Goal: Use online tool/utility: Utilize a website feature to perform a specific function

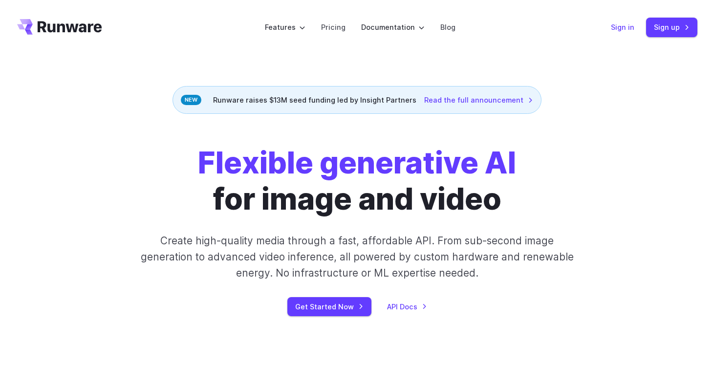
click at [618, 22] on link "Sign in" at bounding box center [622, 27] width 23 height 11
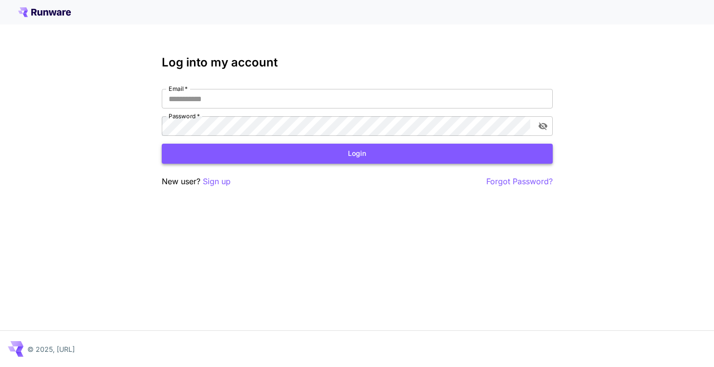
type input "**********"
click at [385, 160] on button "Login" at bounding box center [357, 154] width 391 height 20
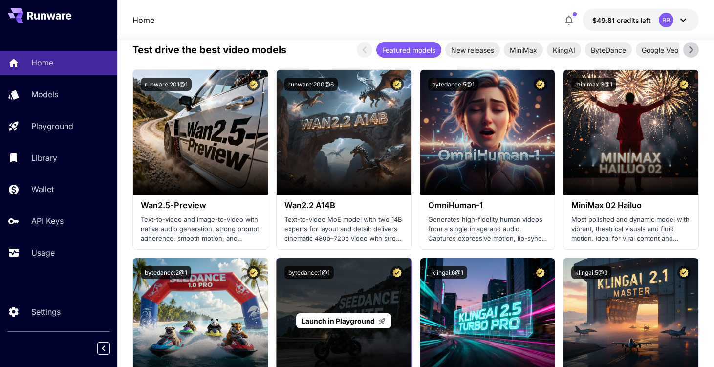
scroll to position [204, 0]
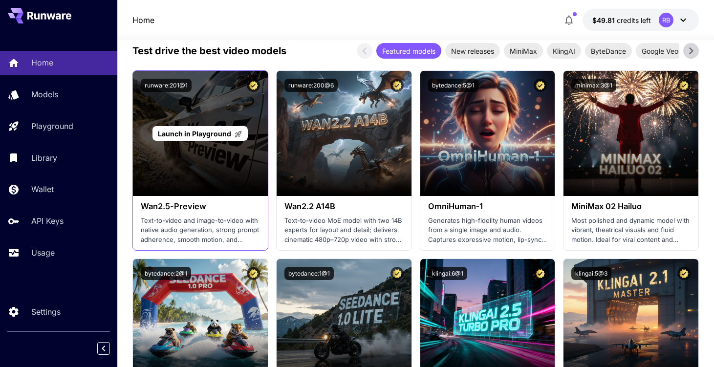
click at [217, 129] on p "Launch in Playground" at bounding box center [200, 134] width 85 height 10
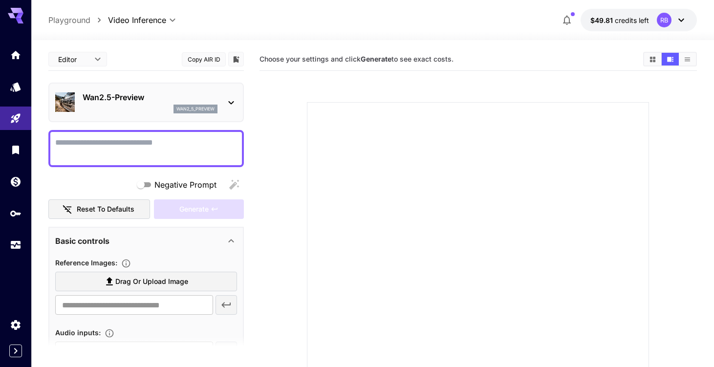
click at [172, 281] on span "Drag or upload image" at bounding box center [151, 282] width 73 height 12
click at [0, 0] on input "Drag or upload image" at bounding box center [0, 0] width 0 height 0
type input "**********"
click at [188, 142] on textarea "Negative Prompt" at bounding box center [146, 148] width 182 height 23
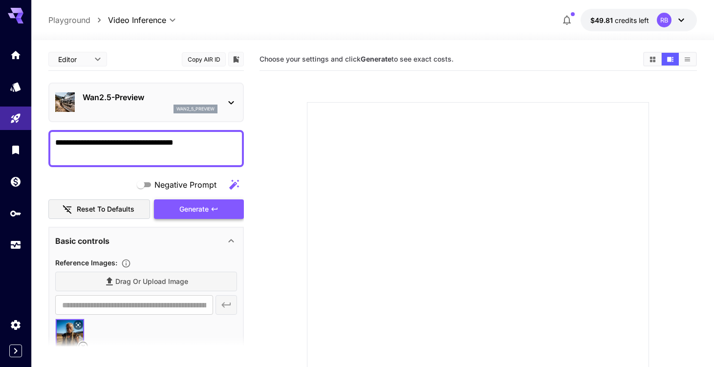
type textarea "**********"
click at [195, 205] on div "Generate" at bounding box center [199, 209] width 90 height 20
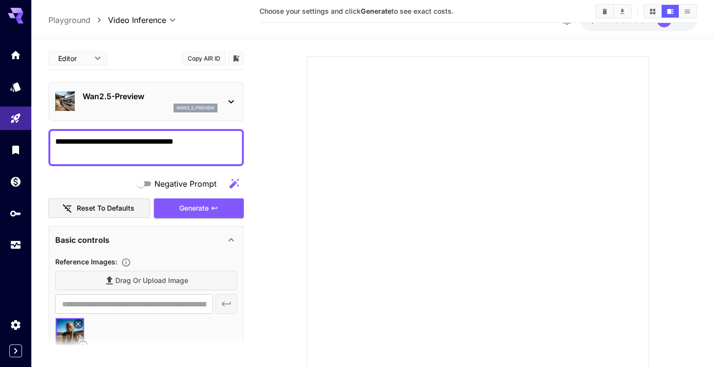
scroll to position [165, 0]
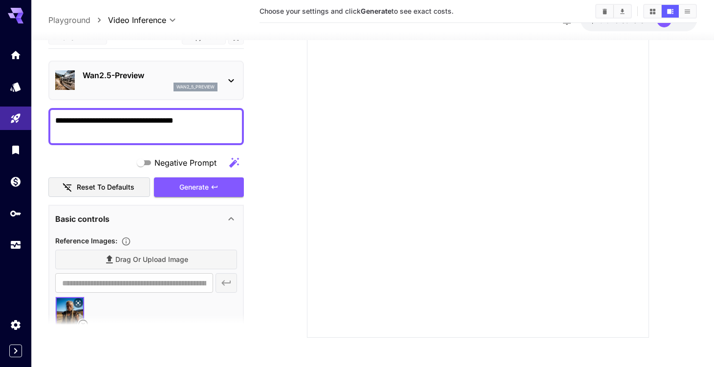
click at [573, 92] on div at bounding box center [478, 167] width 342 height 342
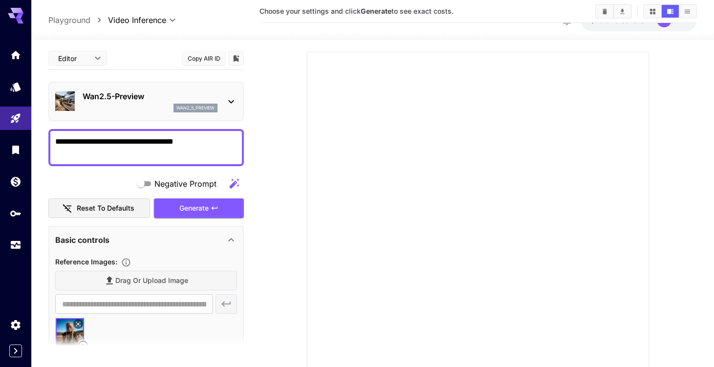
scroll to position [0, 0]
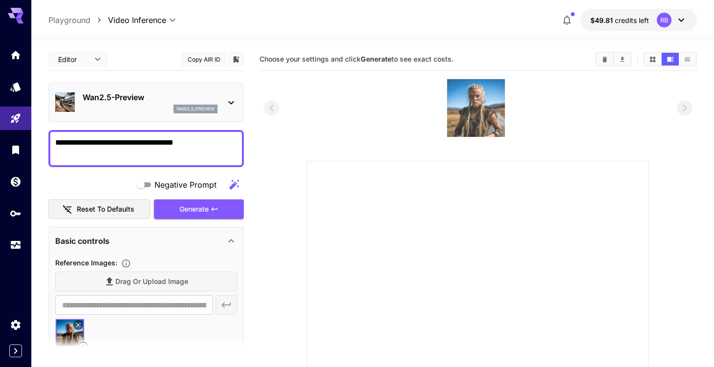
click at [471, 111] on img at bounding box center [476, 108] width 58 height 58
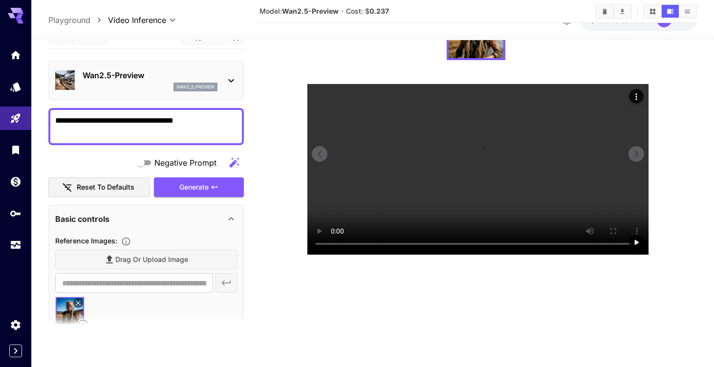
scroll to position [165, 0]
click at [230, 86] on div "Wan2.5-Preview wan2_5_preview" at bounding box center [146, 81] width 182 height 30
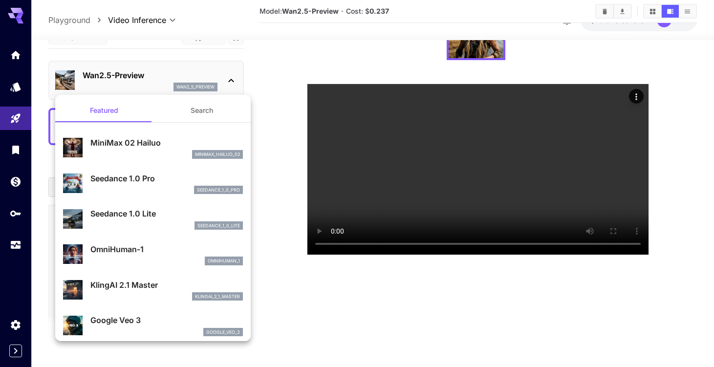
click at [230, 86] on div at bounding box center [357, 183] width 714 height 367
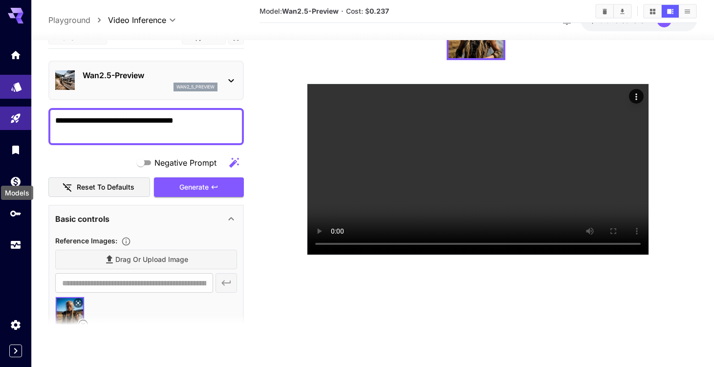
click at [17, 88] on icon "Models" at bounding box center [16, 83] width 10 height 9
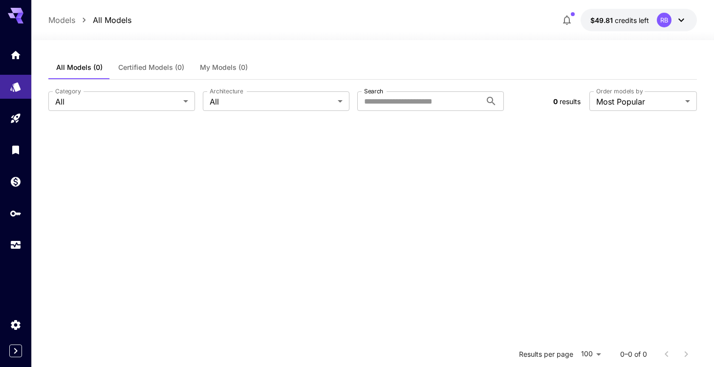
click at [17, 67] on div at bounding box center [15, 150] width 31 height 214
click at [18, 64] on link at bounding box center [15, 55] width 31 height 24
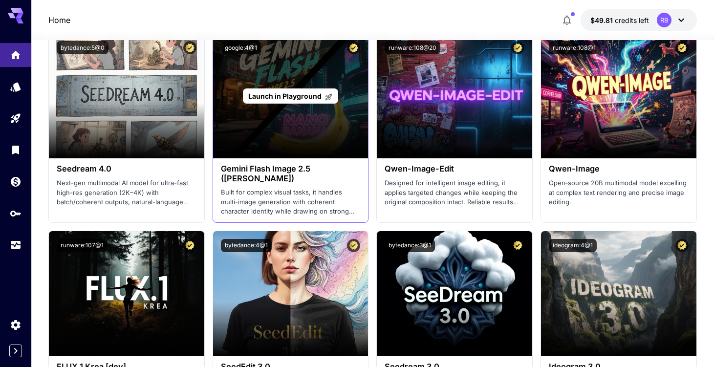
scroll to position [1408, 0]
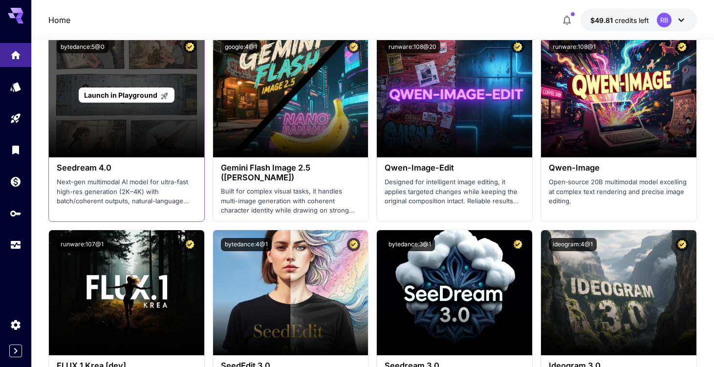
click at [140, 103] on div "Launch in Playground" at bounding box center [126, 94] width 155 height 125
click at [139, 94] on span "Launch in Playground" at bounding box center [120, 95] width 73 height 8
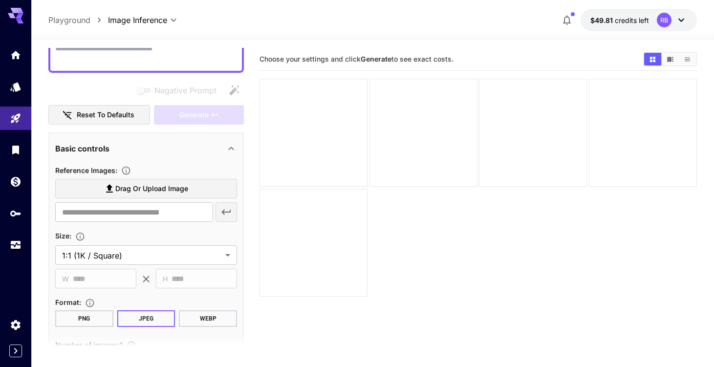
scroll to position [96, 0]
click at [143, 180] on label "Drag or upload image" at bounding box center [146, 187] width 182 height 20
click at [0, 0] on input "Drag or upload image" at bounding box center [0, 0] width 0 height 0
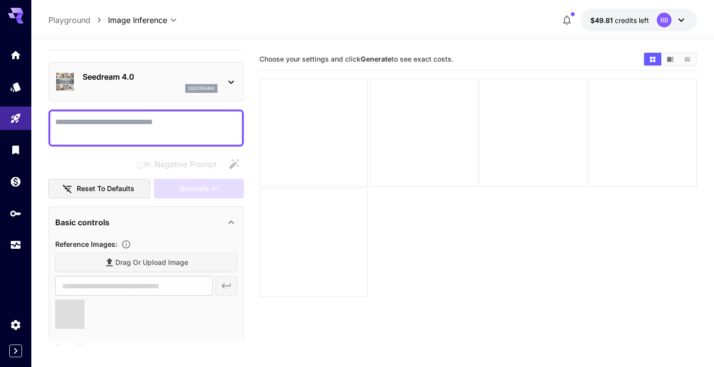
scroll to position [12, 0]
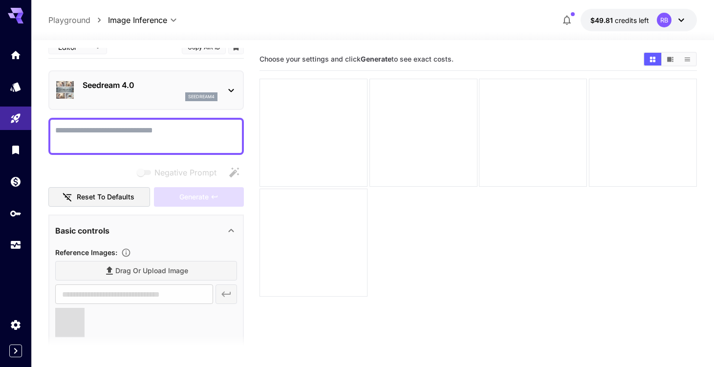
click at [191, 126] on textarea "Negative Prompt" at bounding box center [146, 136] width 182 height 23
type input "**********"
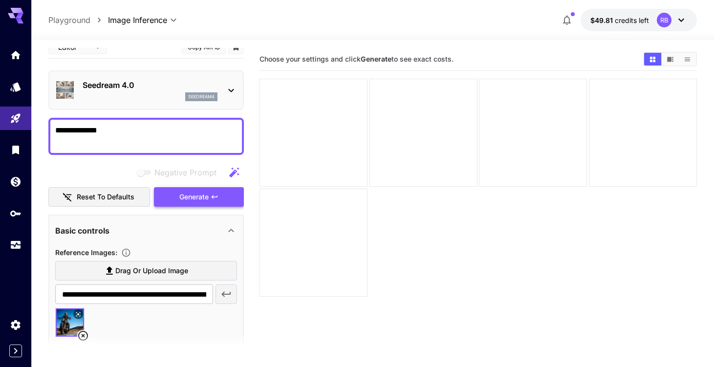
type textarea "**********"
click at [207, 204] on button "Generate" at bounding box center [199, 197] width 90 height 20
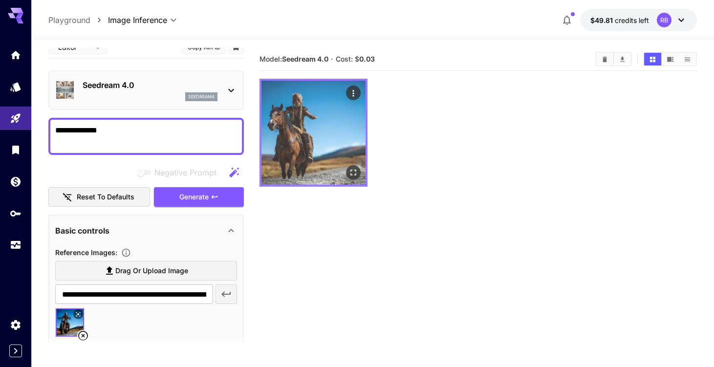
click at [324, 113] on img at bounding box center [314, 133] width 104 height 104
click at [354, 168] on icon "Open in fullscreen" at bounding box center [354, 173] width 10 height 10
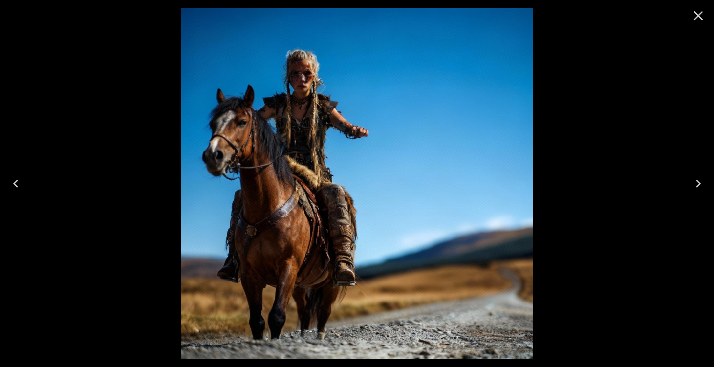
click at [701, 18] on icon "Close" at bounding box center [698, 15] width 9 height 9
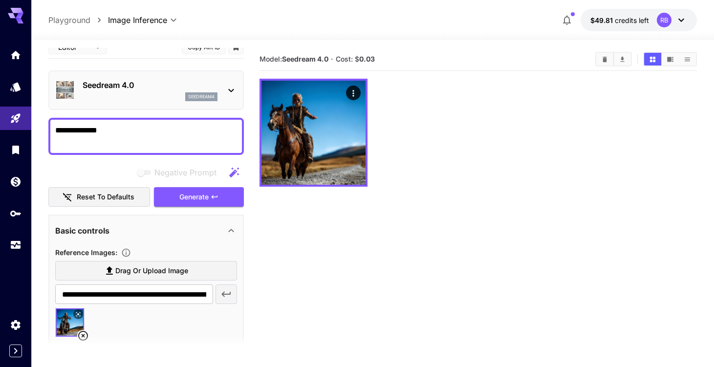
click at [230, 101] on div "Seedream 4.0 seedream4" at bounding box center [146, 90] width 182 height 30
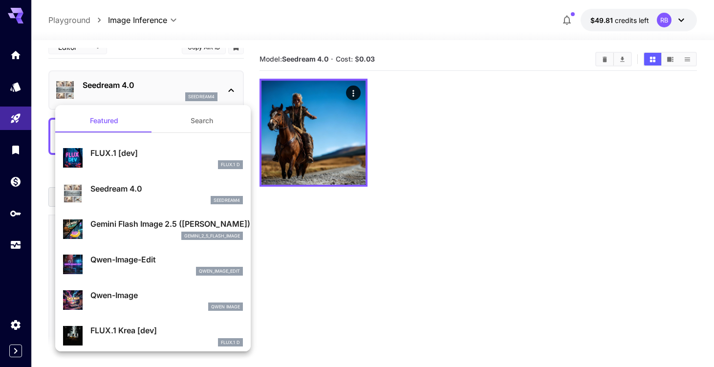
click at [186, 229] on p "Gemini Flash Image 2.5 (Nano Banana)" at bounding box center [166, 224] width 153 height 12
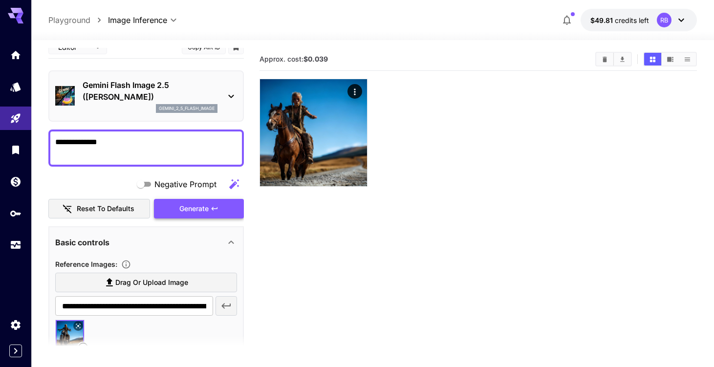
click at [193, 207] on span "Generate" at bounding box center [193, 209] width 29 height 12
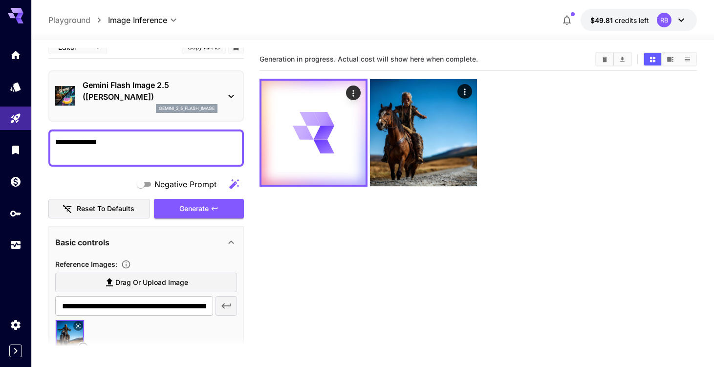
click at [228, 91] on icon at bounding box center [231, 96] width 12 height 12
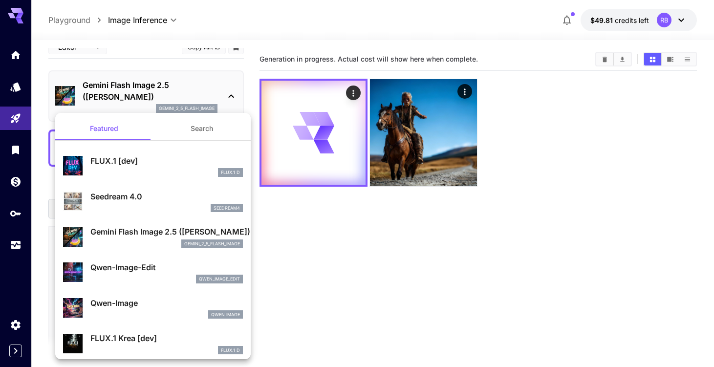
click at [187, 276] on div "qwen_image_edit" at bounding box center [166, 279] width 153 height 9
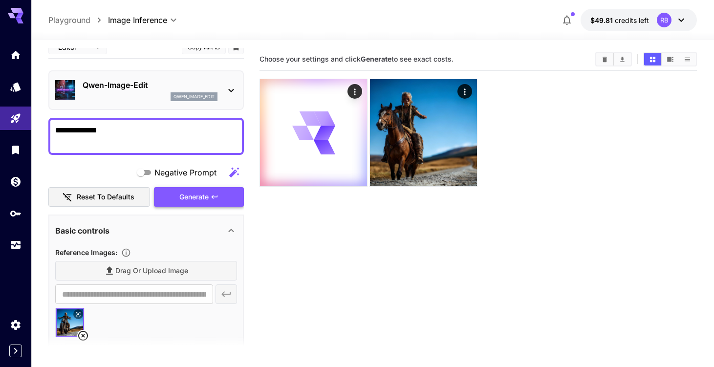
click at [207, 202] on span "Generate" at bounding box center [193, 197] width 29 height 12
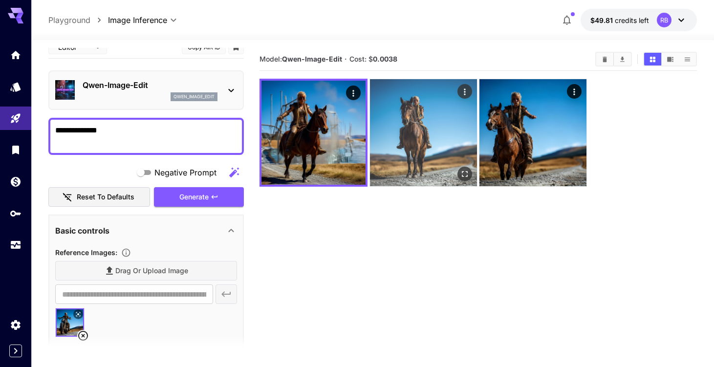
click at [443, 113] on img at bounding box center [423, 132] width 107 height 107
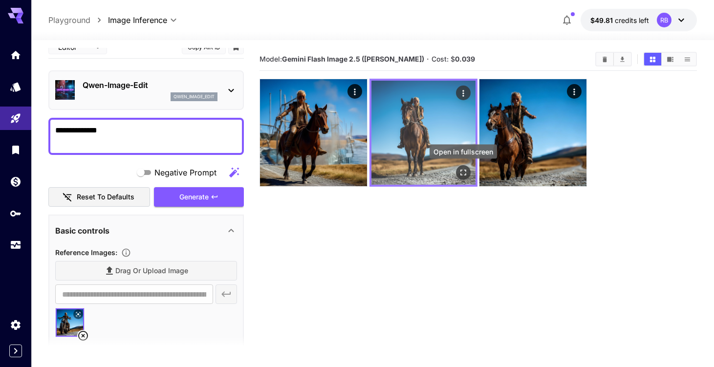
click at [463, 170] on icon "Open in fullscreen" at bounding box center [464, 173] width 10 height 10
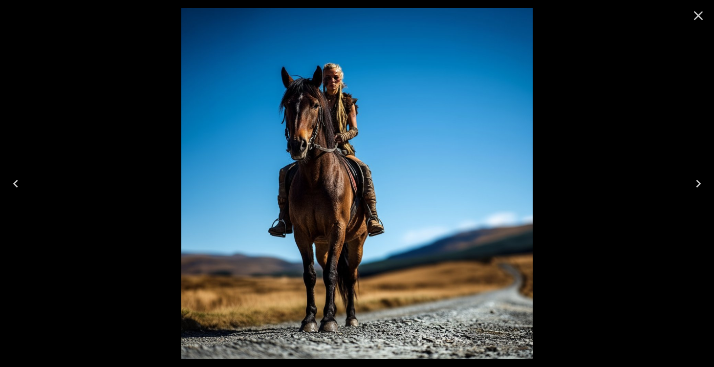
click at [700, 20] on icon "Close" at bounding box center [699, 16] width 16 height 16
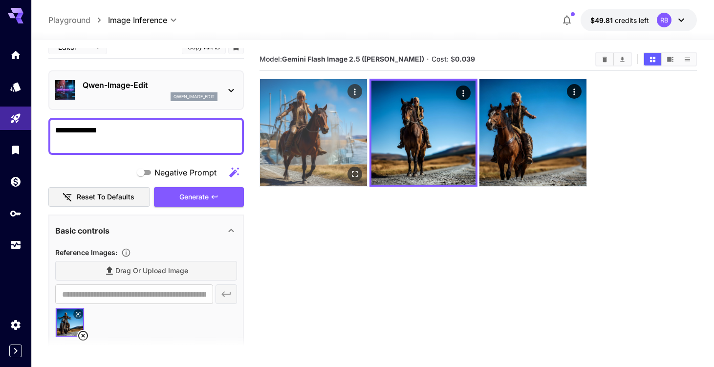
click at [353, 133] on img at bounding box center [313, 132] width 107 height 107
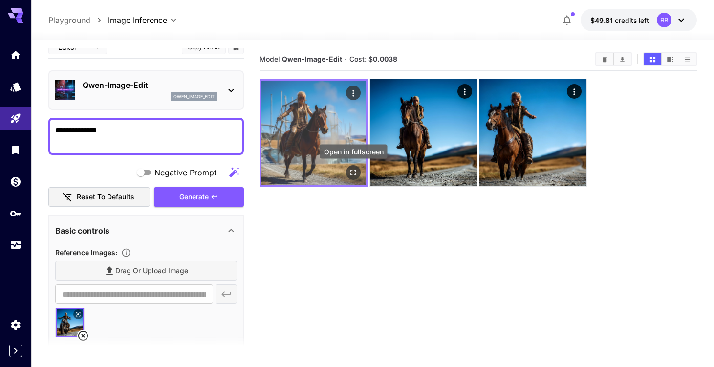
click at [355, 170] on icon "Open in fullscreen" at bounding box center [354, 173] width 6 height 6
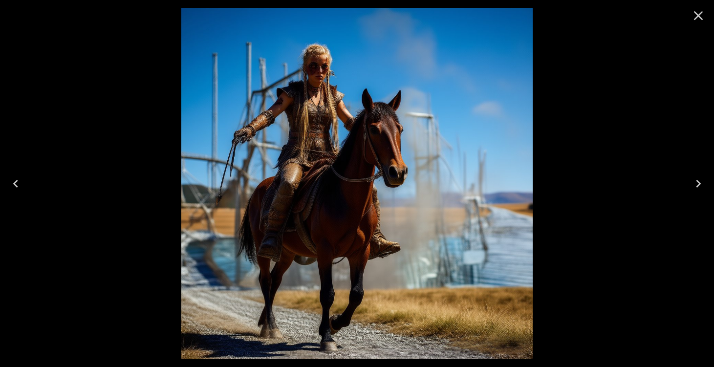
click at [691, 17] on icon "Close" at bounding box center [699, 16] width 16 height 16
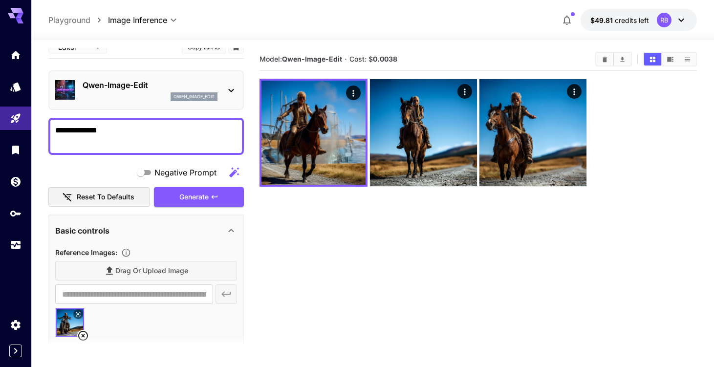
click at [691, 17] on button "$49.81 credits left RB" at bounding box center [639, 20] width 116 height 22
